Goal: Use online tool/utility: Utilize a website feature to perform a specific function

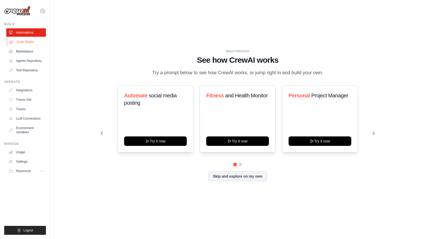
click at [39, 42] on link "Crew Studio" at bounding box center [27, 42] width 40 height 8
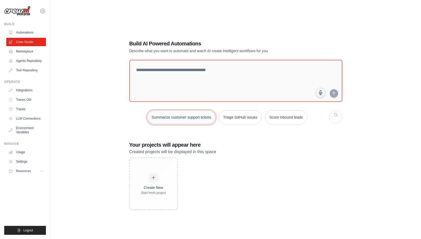
click at [171, 114] on button "Summarize customer support tickets" at bounding box center [181, 117] width 68 height 14
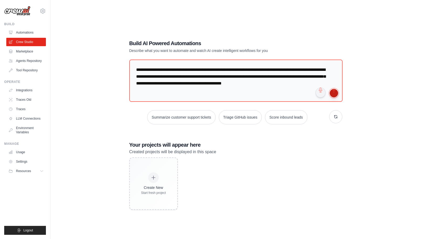
click at [336, 93] on button "submit" at bounding box center [334, 93] width 8 height 8
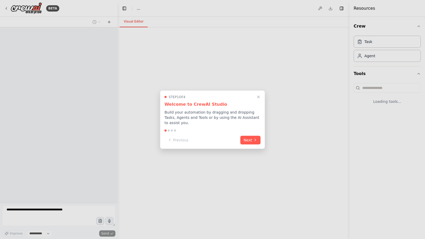
select select "****"
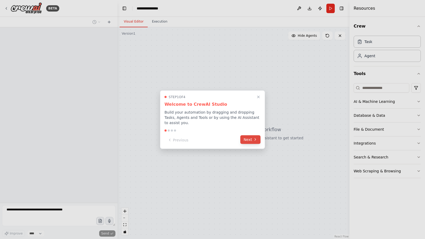
click at [246, 139] on button "Next" at bounding box center [251, 139] width 20 height 9
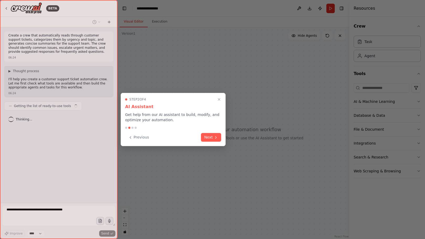
click at [222, 140] on div "Step 2 of 4 AI Assistant Get help from our AI assistant to build, modify, and o…" at bounding box center [173, 119] width 105 height 53
click at [216, 136] on icon at bounding box center [216, 137] width 4 height 4
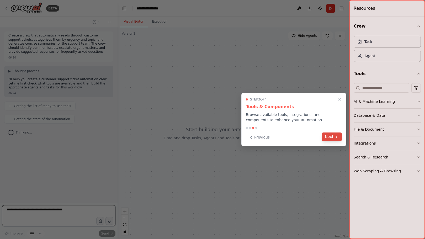
click at [330, 135] on button "Next" at bounding box center [332, 137] width 20 height 9
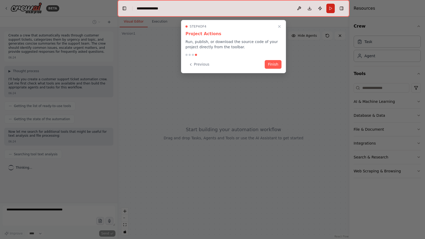
click at [279, 70] on div "Step 4 of 4 Project Actions Run, publish, or download the source code of your p…" at bounding box center [233, 46] width 105 height 53
click at [276, 65] on button "Finish" at bounding box center [273, 64] width 17 height 9
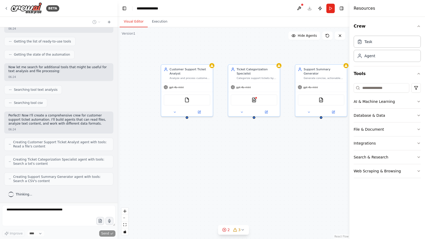
scroll to position [82, 0]
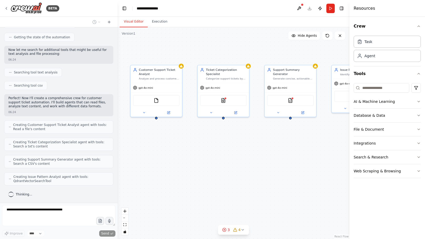
drag, startPoint x: 287, startPoint y: 138, endPoint x: 235, endPoint y: 138, distance: 52.0
click at [235, 138] on div "Customer Support Ticket Analyst Analyze and process customer support tickets fr…" at bounding box center [234, 133] width 232 height 212
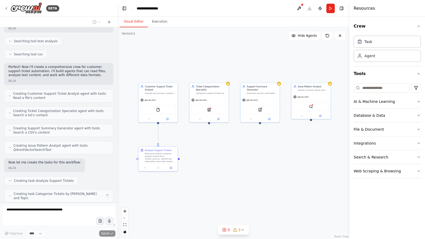
scroll to position [126, 0]
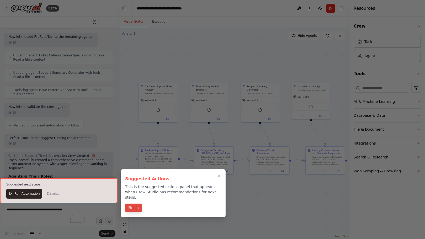
click at [136, 204] on button "Finish" at bounding box center [133, 208] width 17 height 9
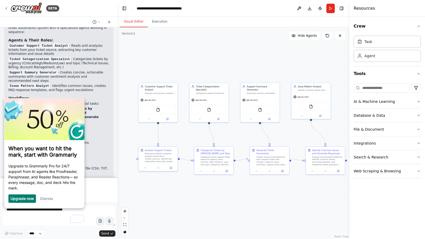
scroll to position [621, 0]
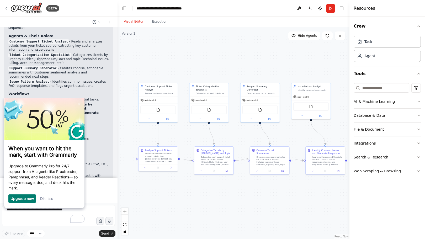
click at [47, 200] on link "Dismiss" at bounding box center [46, 198] width 13 height 4
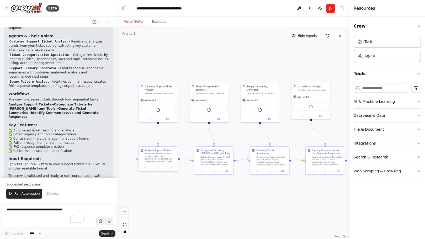
click at [228, 180] on div ".deletable-edge-delete-btn { width: 20px; height: 20px; border: 0px solid #ffff…" at bounding box center [234, 133] width 232 height 212
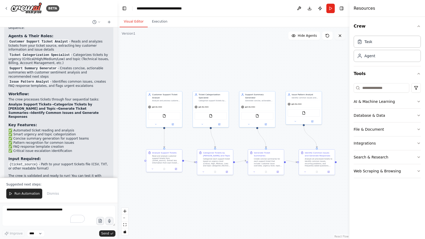
click at [339, 39] on button at bounding box center [340, 36] width 11 height 8
click at [340, 36] on icon at bounding box center [340, 36] width 2 height 2
click at [34, 6] on img at bounding box center [27, 8] width 32 height 12
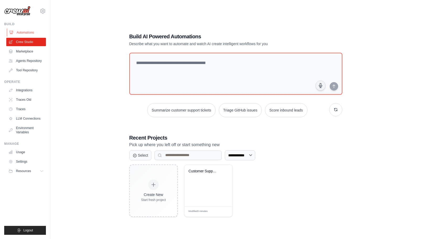
click at [33, 32] on link "Automations" at bounding box center [27, 32] width 40 height 8
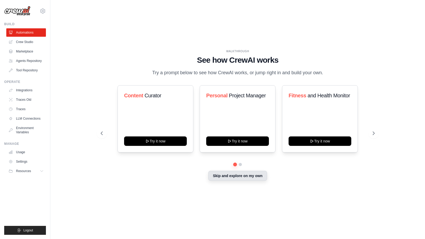
click at [227, 181] on button "Skip and explore on my own" at bounding box center [237, 176] width 59 height 10
